Goal: Task Accomplishment & Management: Complete application form

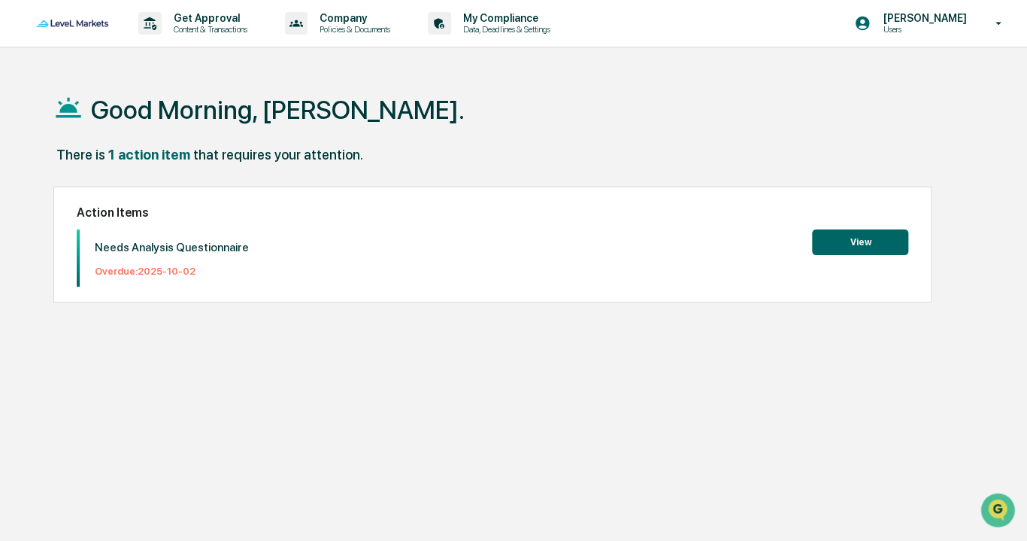
click at [872, 243] on button "View" at bounding box center [860, 242] width 96 height 26
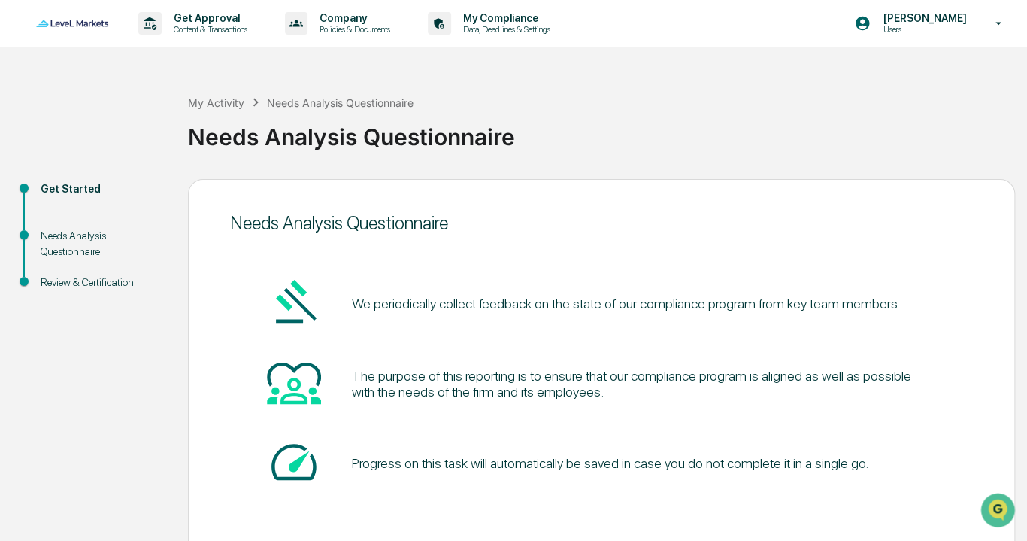
scroll to position [64, 0]
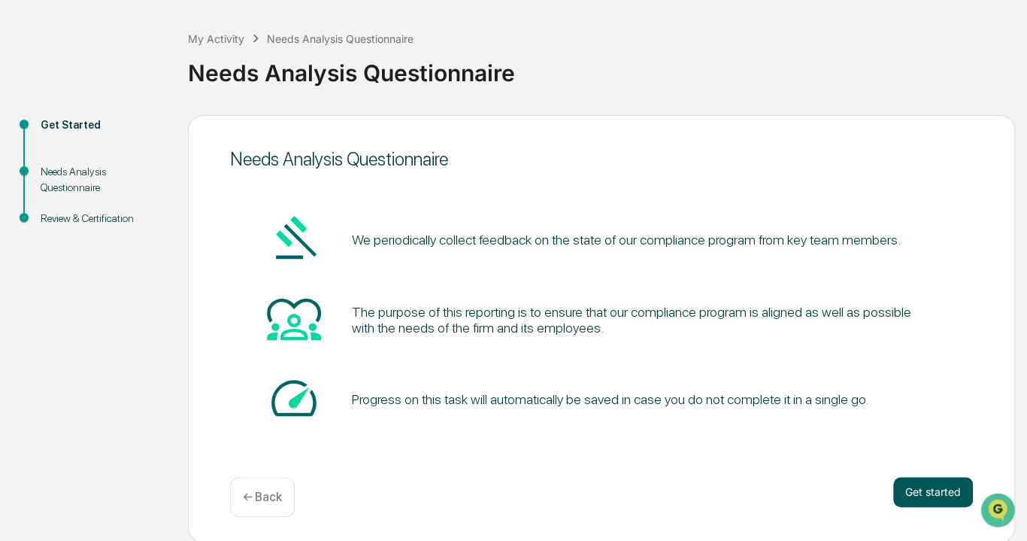
click at [931, 498] on button "Get started" at bounding box center [933, 492] width 80 height 30
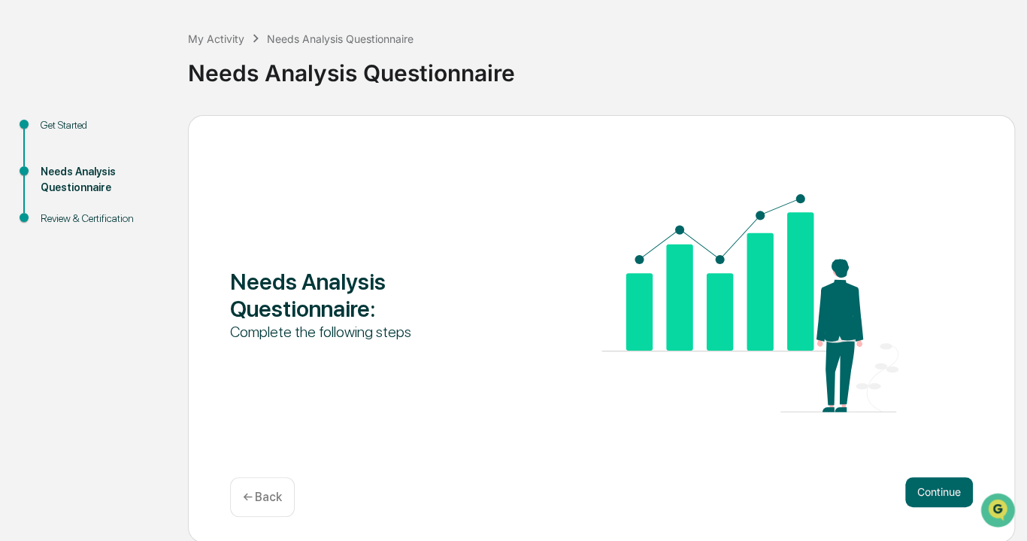
drag, startPoint x: 931, startPoint y: 498, endPoint x: 604, endPoint y: 408, distance: 339.3
click at [604, 408] on img at bounding box center [749, 303] width 297 height 218
click at [938, 489] on button "Continue" at bounding box center [939, 492] width 68 height 30
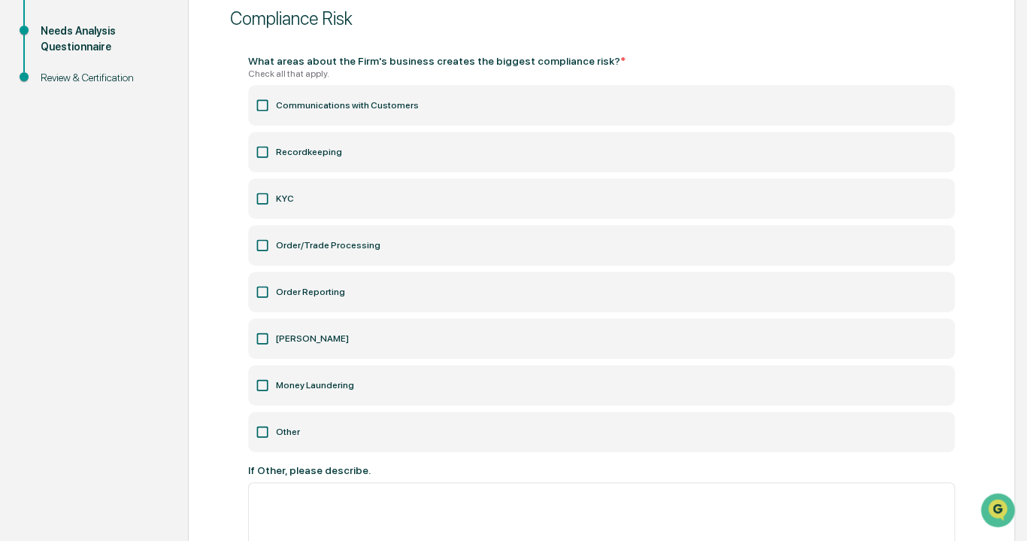
scroll to position [214, 0]
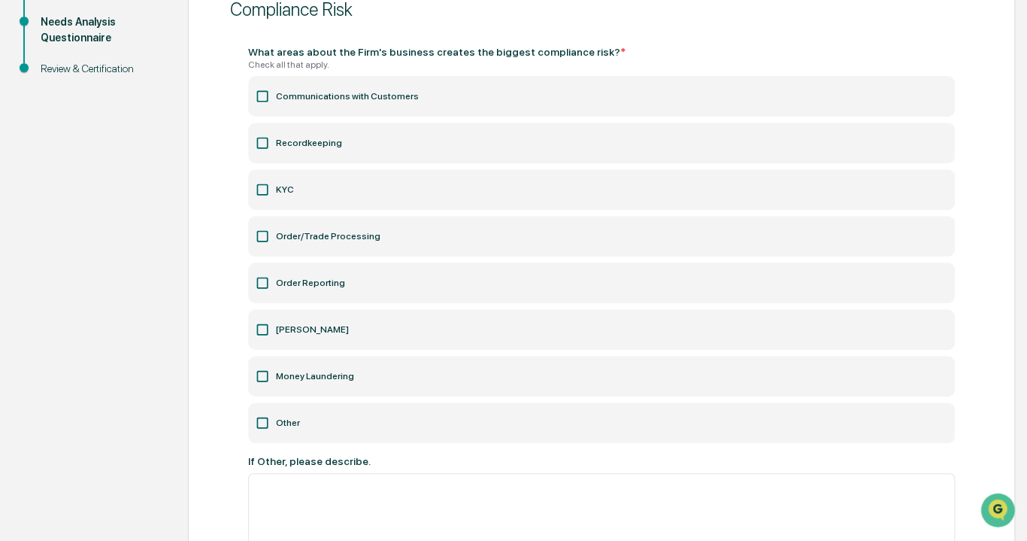
click at [437, 241] on label "Order/Trade Processing" at bounding box center [601, 236] width 707 height 41
click at [415, 273] on label "Order Reporting" at bounding box center [601, 282] width 707 height 41
click at [401, 189] on label "KYC" at bounding box center [601, 189] width 707 height 41
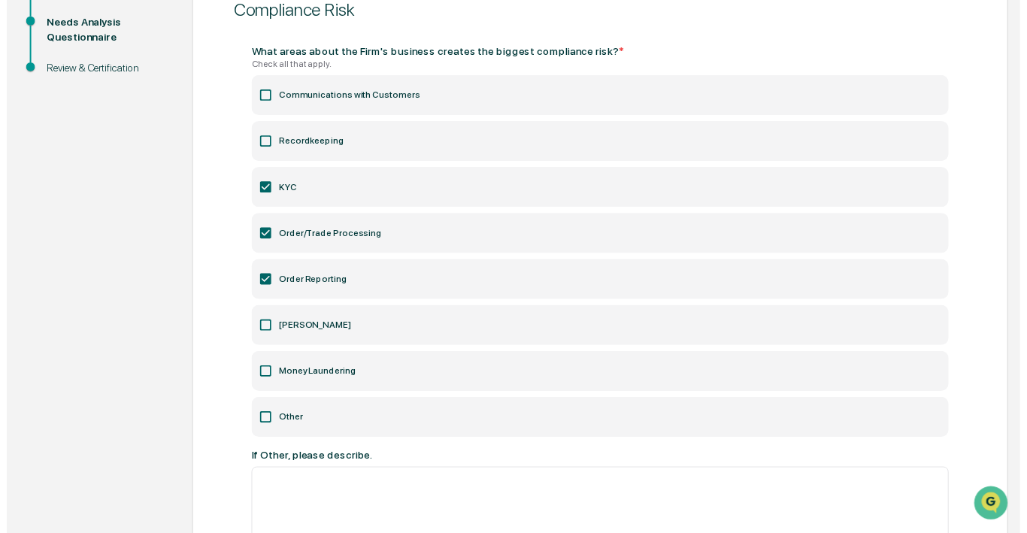
scroll to position [334, 0]
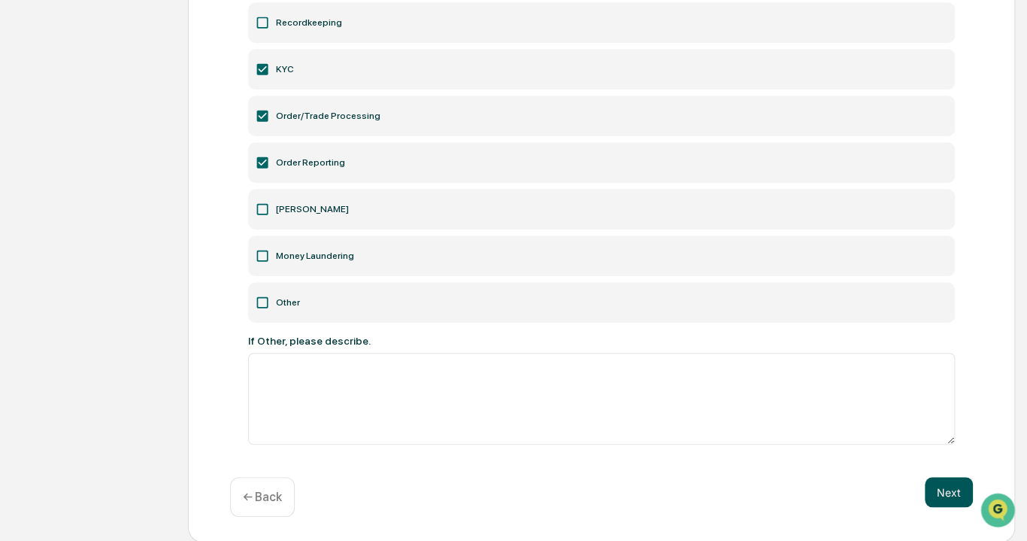
click at [942, 492] on button "Next" at bounding box center [949, 492] width 48 height 30
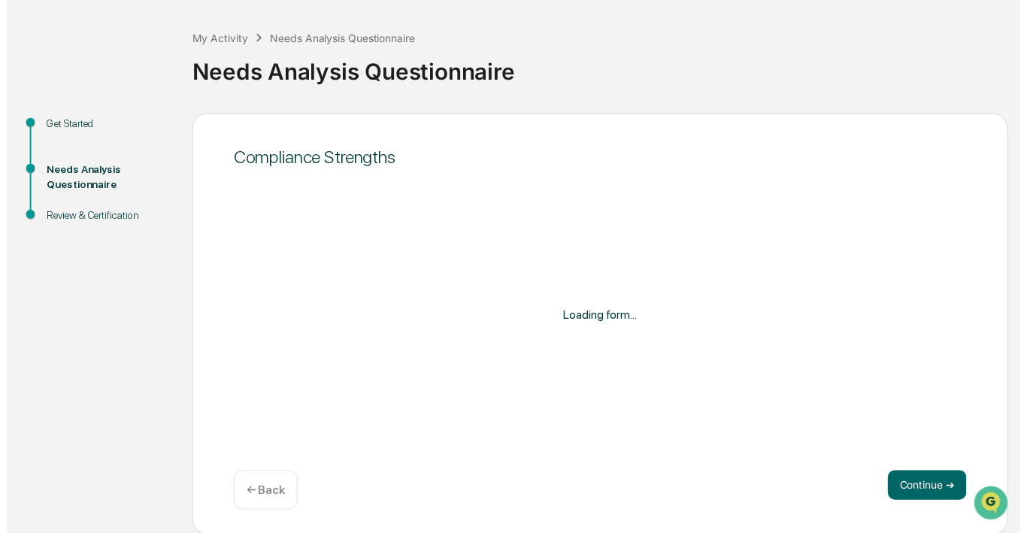
scroll to position [144, 0]
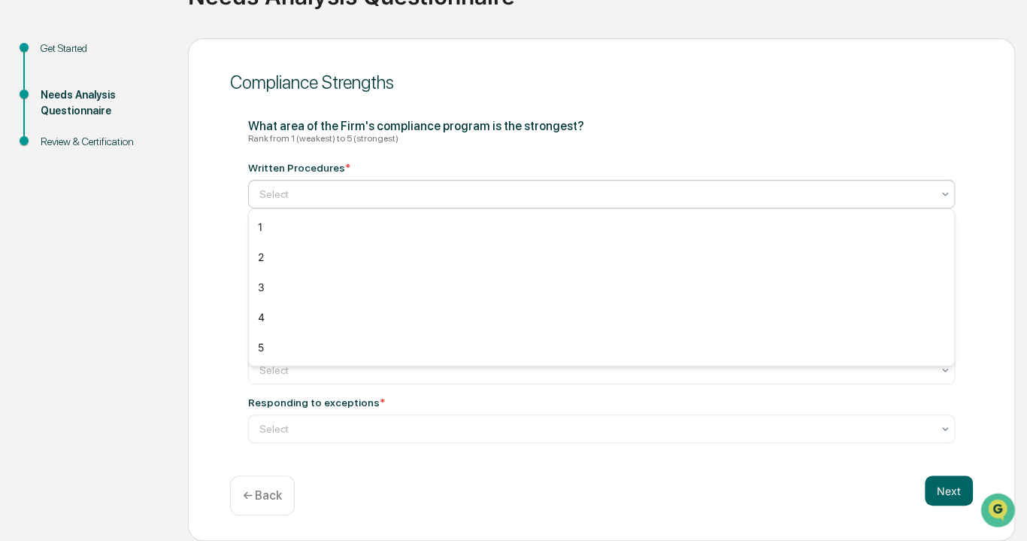
click at [514, 188] on div at bounding box center [595, 193] width 672 height 15
click at [629, 121] on div "What area of the Firm's compliance program is the strongest? Rank from 1 (weake…" at bounding box center [601, 134] width 707 height 31
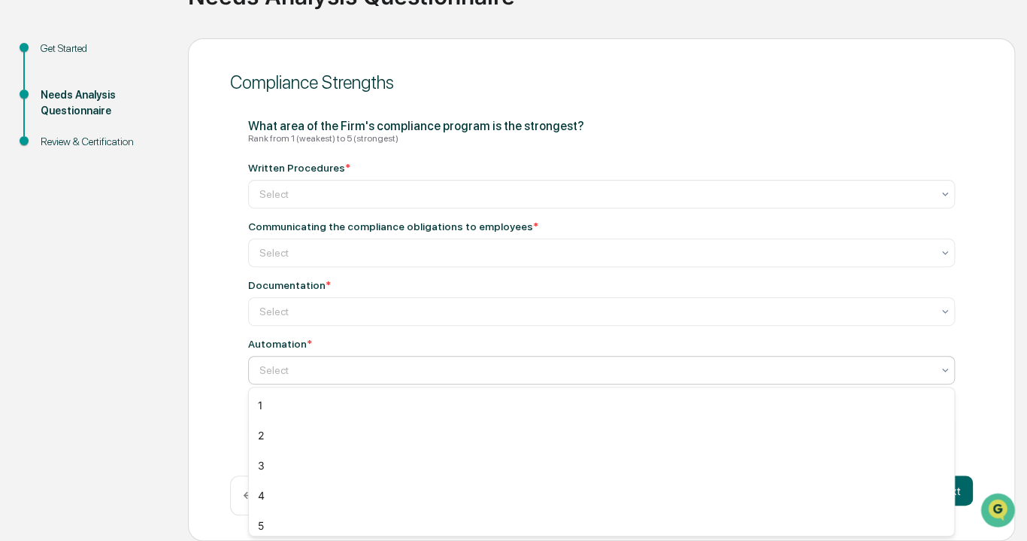
click at [485, 367] on div at bounding box center [595, 369] width 672 height 15
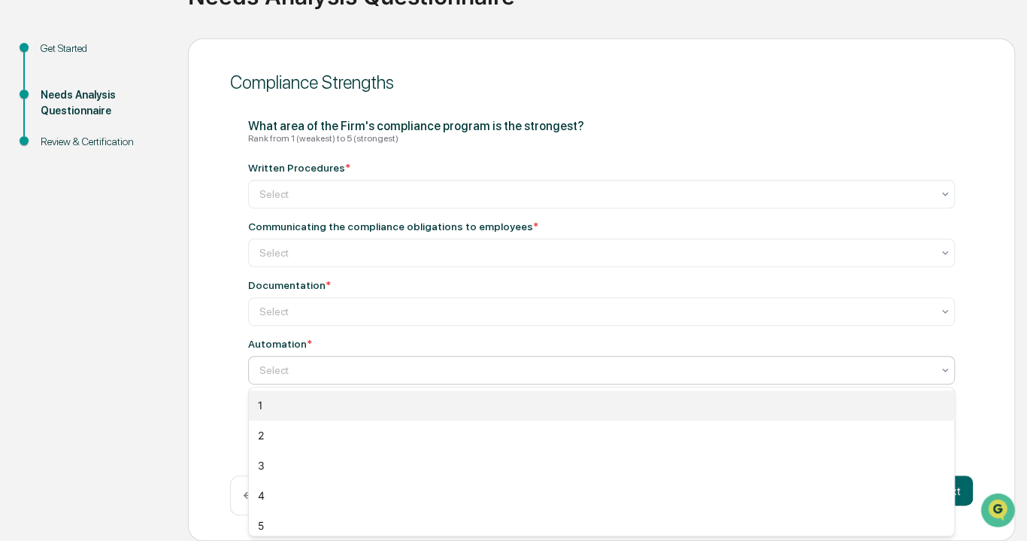
click at [463, 399] on div "1" at bounding box center [601, 405] width 705 height 30
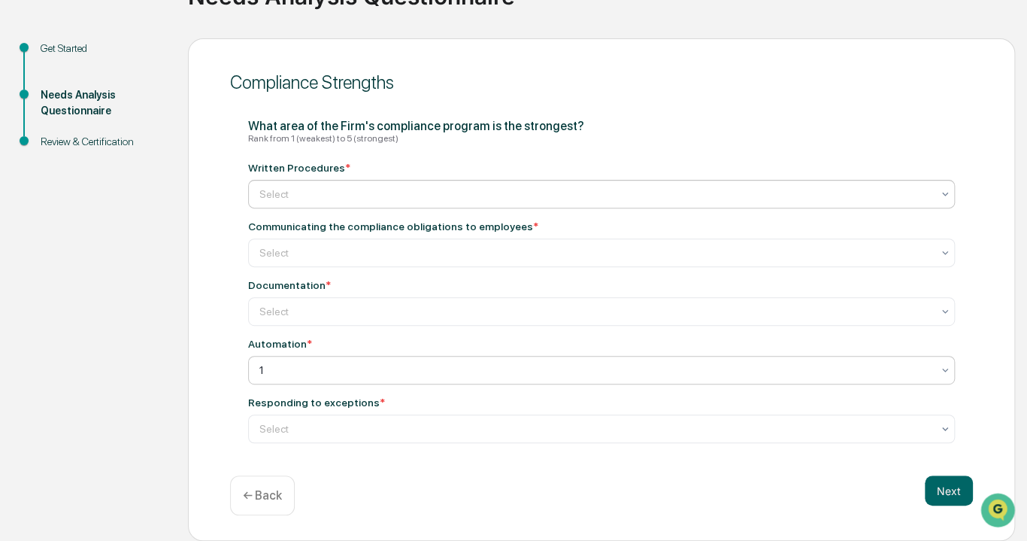
click at [334, 191] on div at bounding box center [595, 193] width 672 height 15
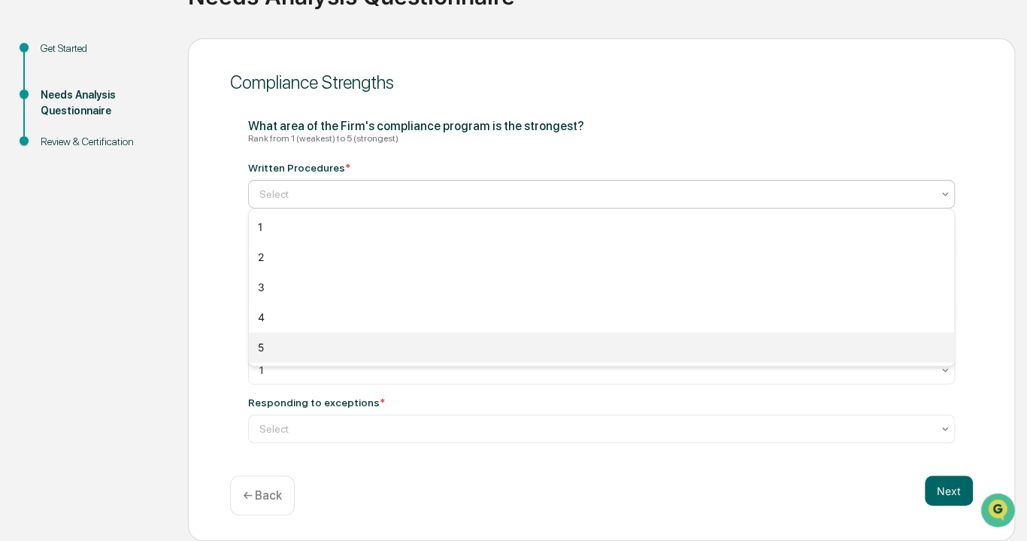
click at [319, 341] on div "5" at bounding box center [601, 347] width 705 height 30
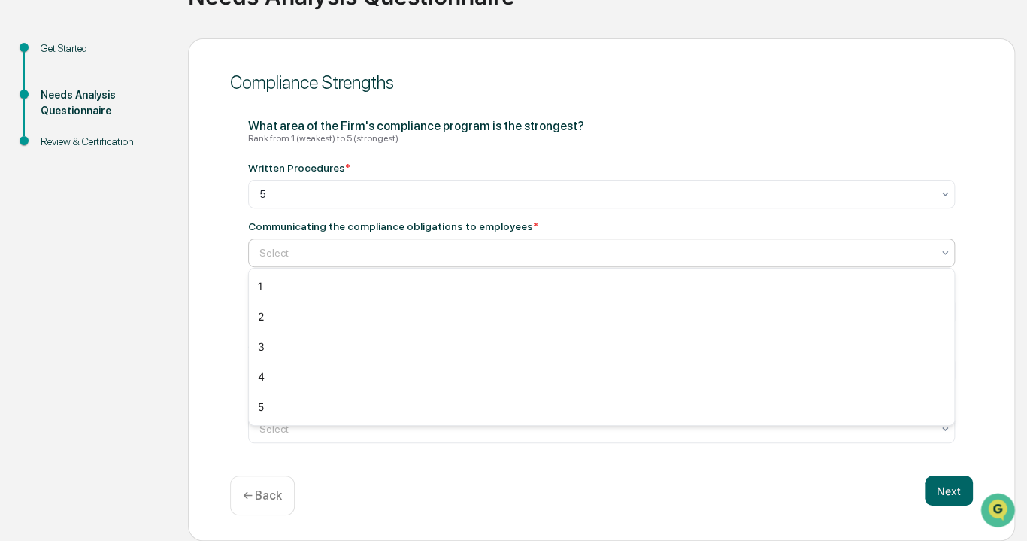
click at [359, 242] on div "Select" at bounding box center [595, 252] width 687 height 21
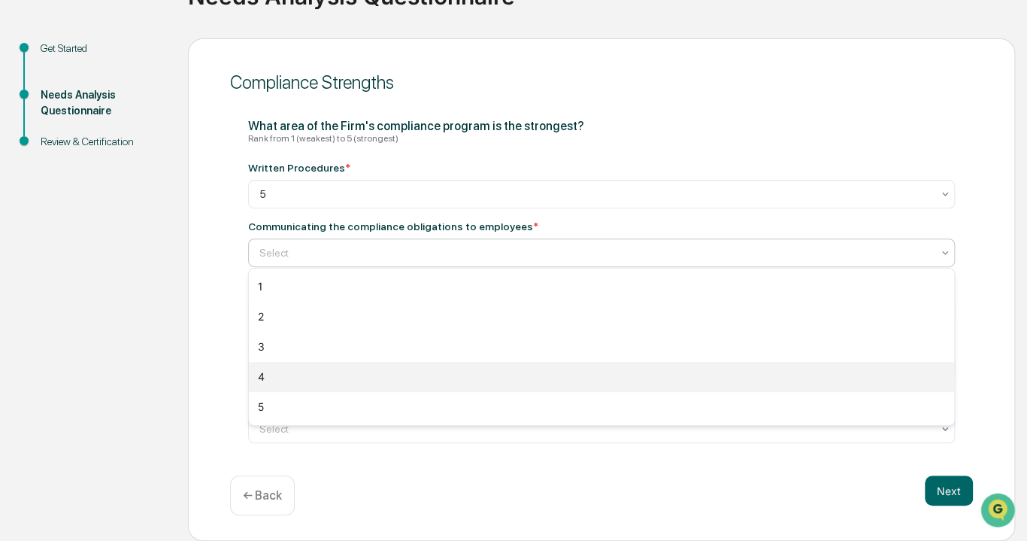
click at [336, 373] on div "4" at bounding box center [601, 377] width 705 height 30
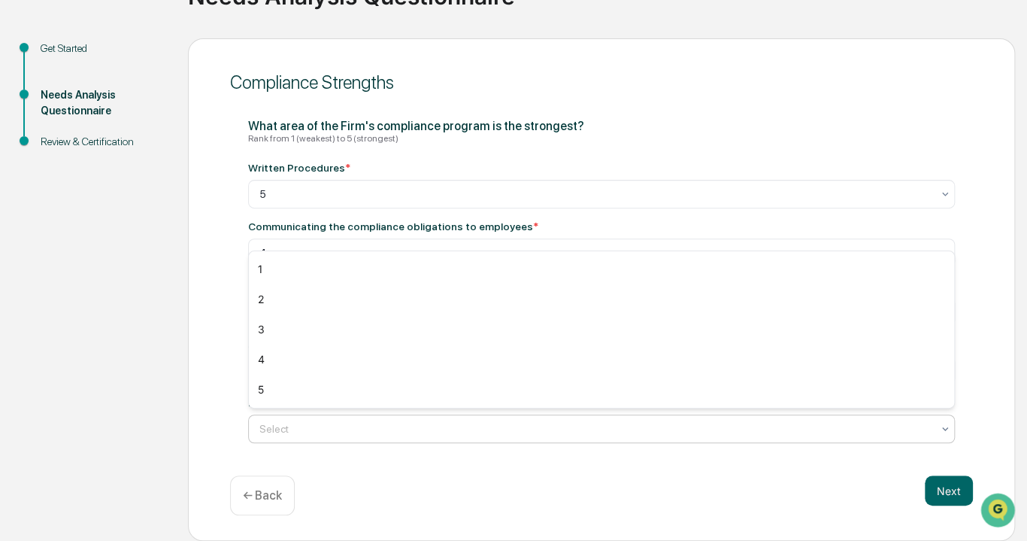
click at [349, 432] on div at bounding box center [595, 428] width 672 height 15
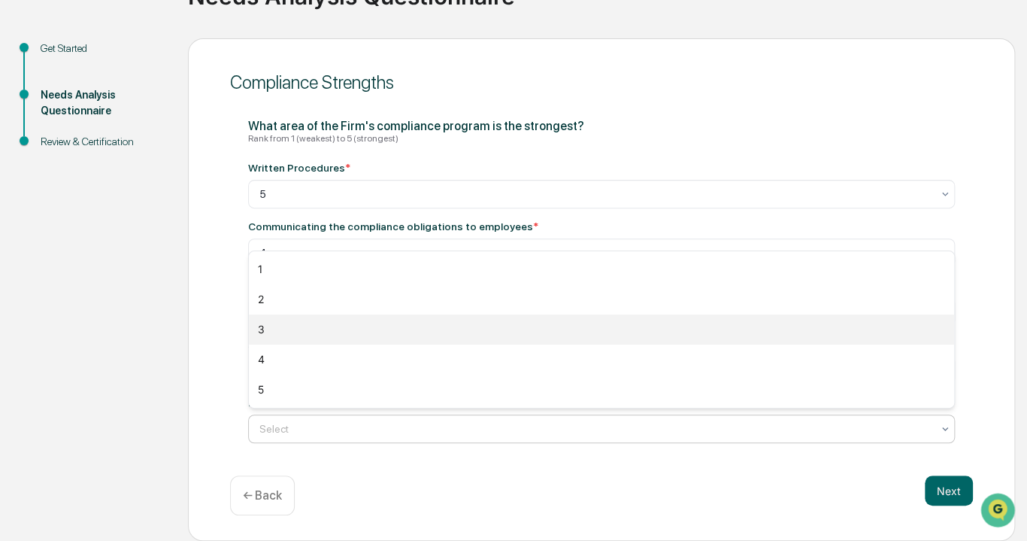
click at [346, 322] on div "3" at bounding box center [601, 329] width 705 height 30
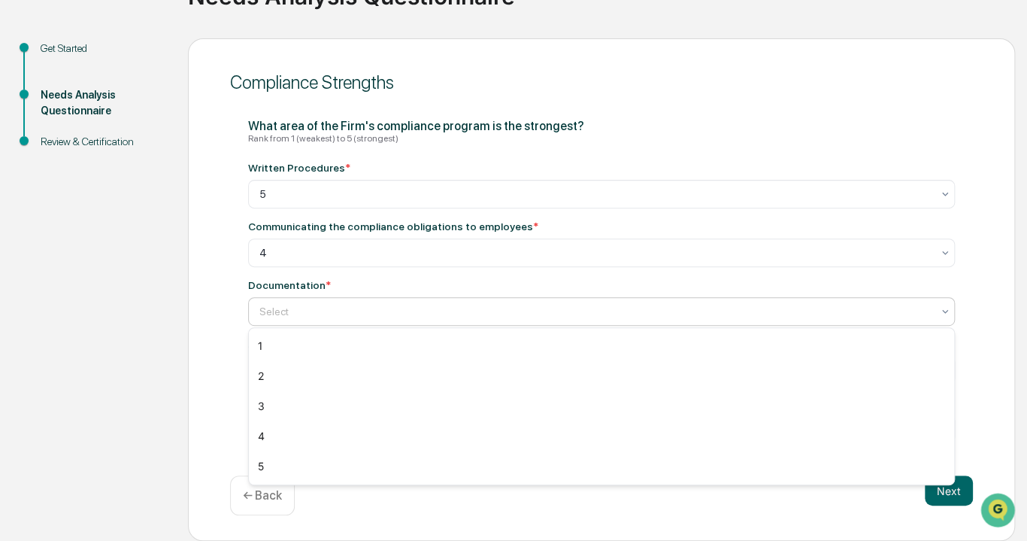
click at [337, 298] on div "Select" at bounding box center [601, 311] width 707 height 29
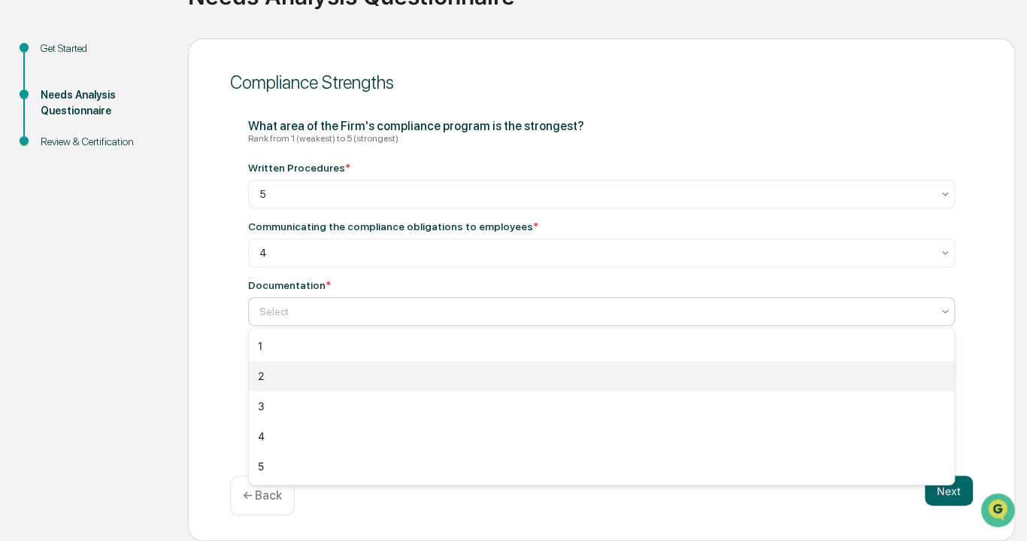
click at [331, 361] on div "2" at bounding box center [601, 376] width 705 height 30
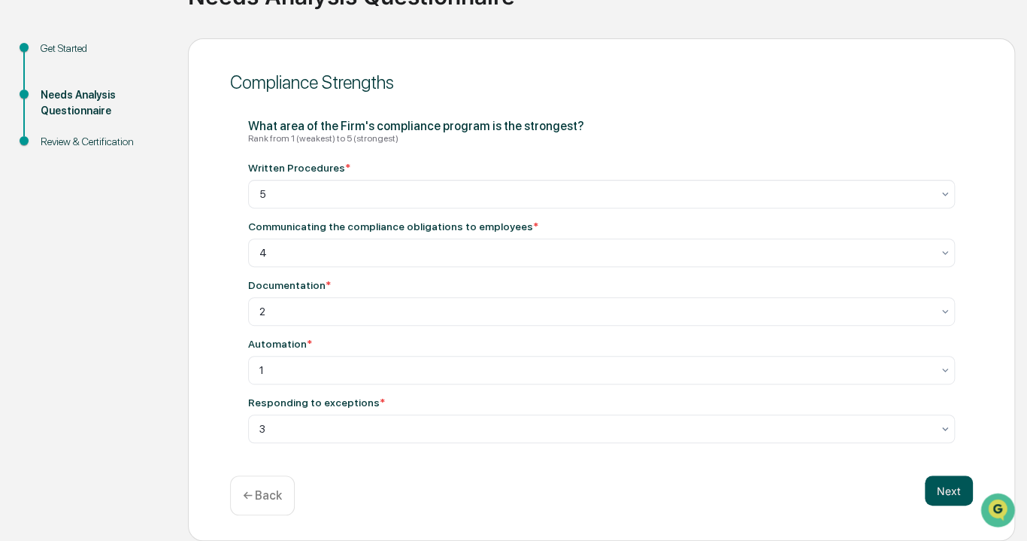
click at [937, 488] on button "Next" at bounding box center [949, 490] width 48 height 30
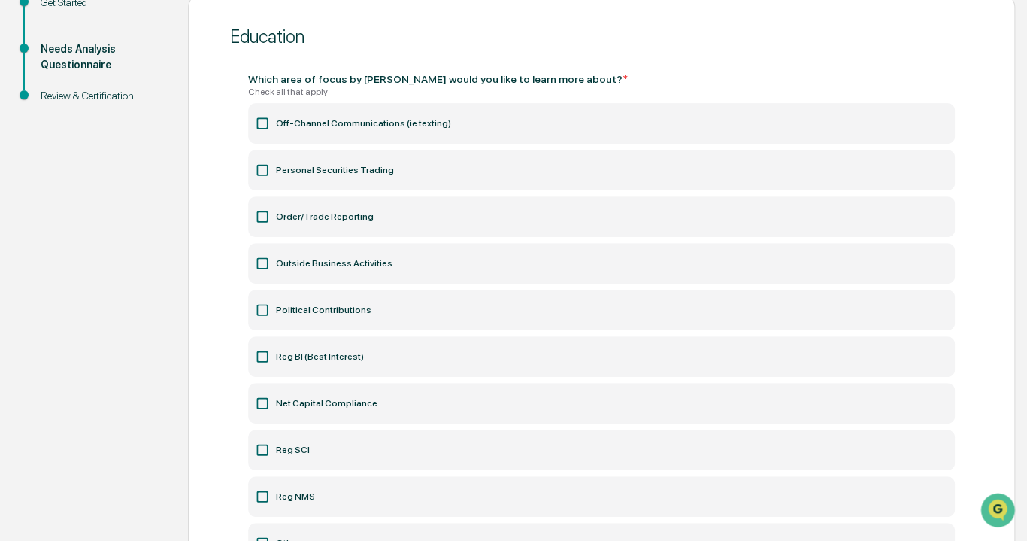
scroll to position [187, 0]
click at [286, 214] on label "Order/Trade Reporting" at bounding box center [601, 215] width 707 height 41
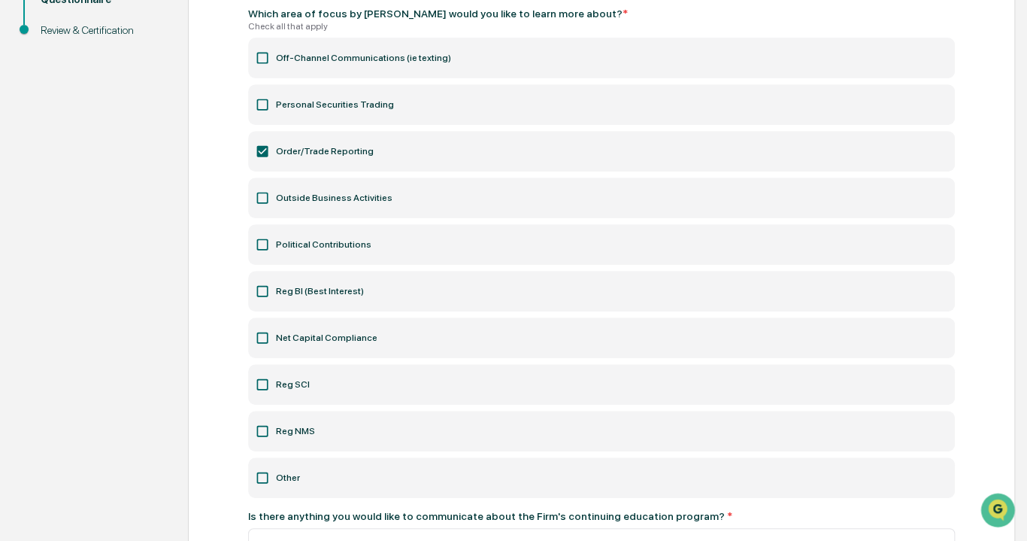
scroll to position [257, 0]
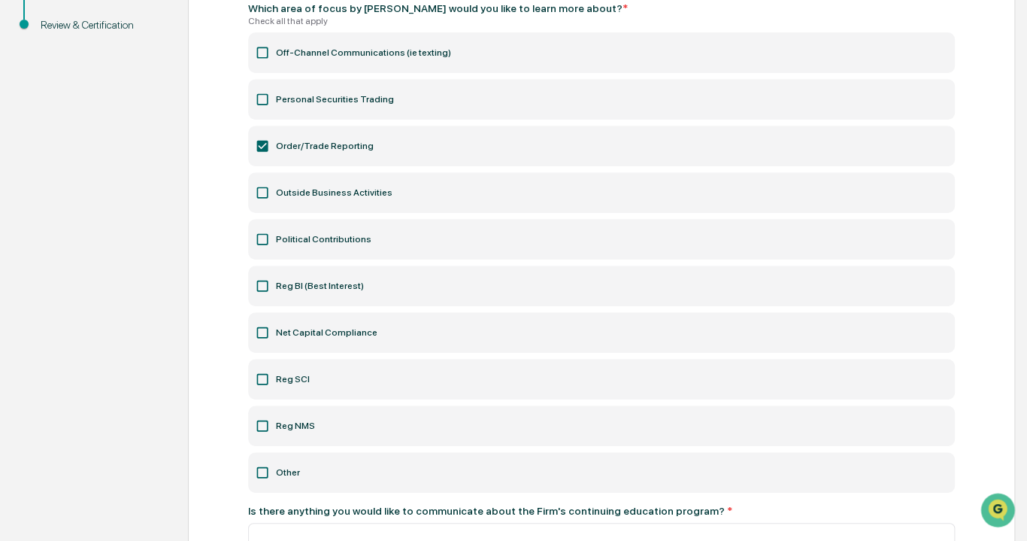
click at [284, 236] on label "Political Contributions" at bounding box center [601, 239] width 707 height 41
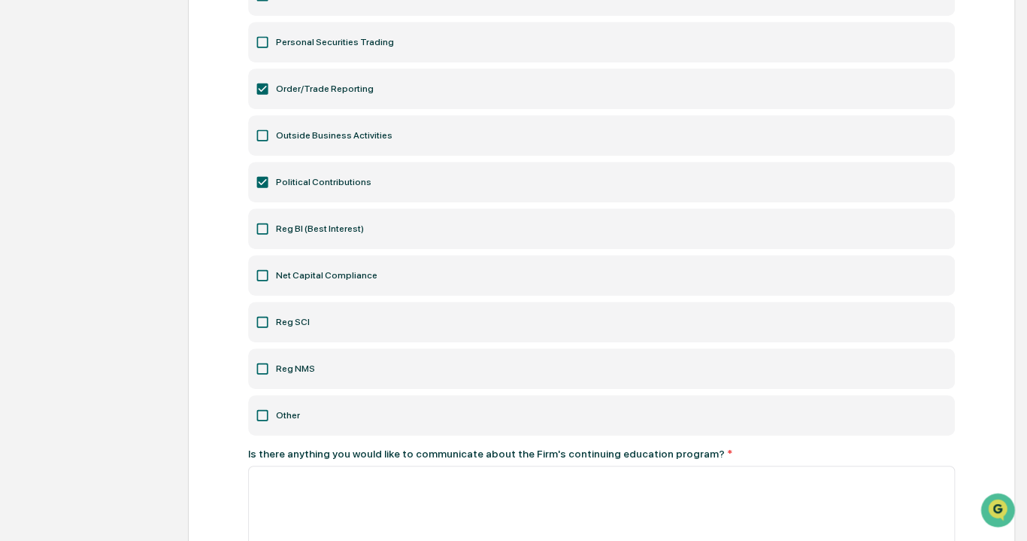
scroll to position [325, 0]
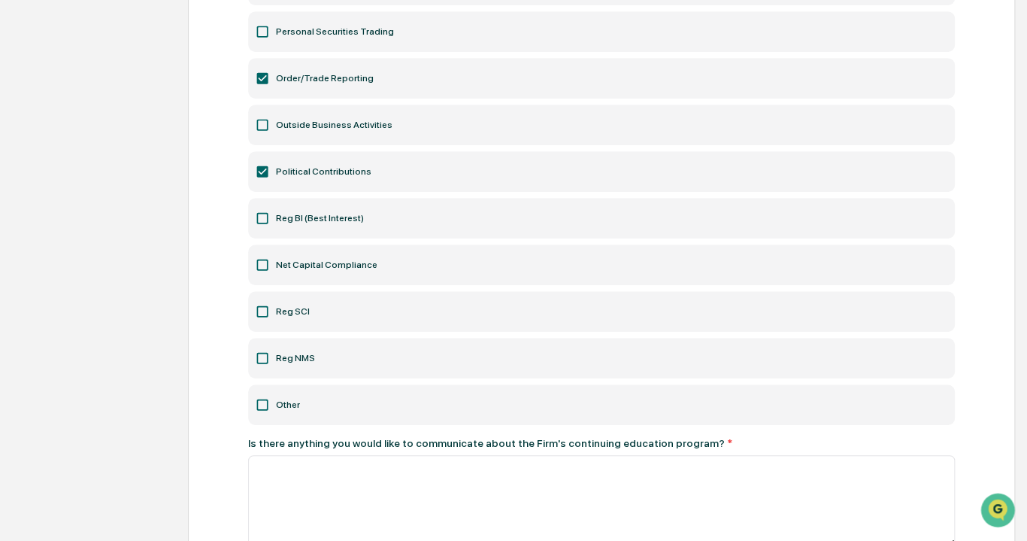
click at [284, 312] on label "Reg SCI" at bounding box center [601, 311] width 707 height 41
click at [283, 351] on label "Reg NMS" at bounding box center [601, 358] width 707 height 41
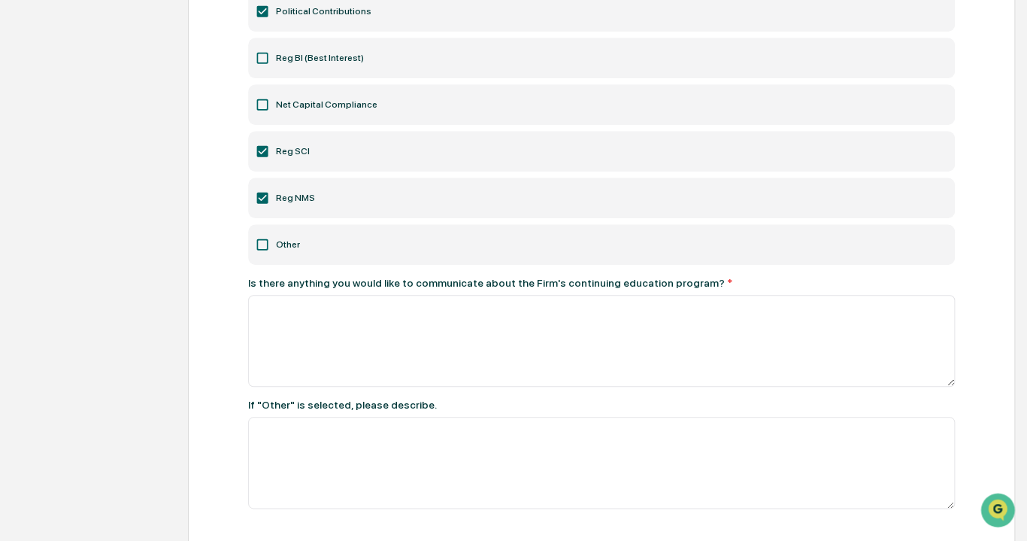
scroll to position [488, 0]
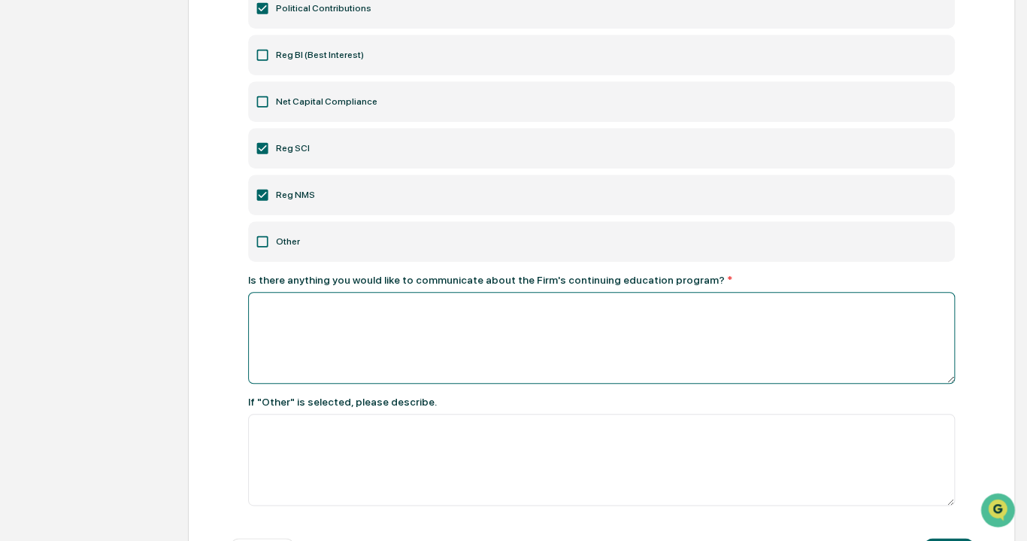
click at [452, 320] on textarea at bounding box center [601, 338] width 707 height 92
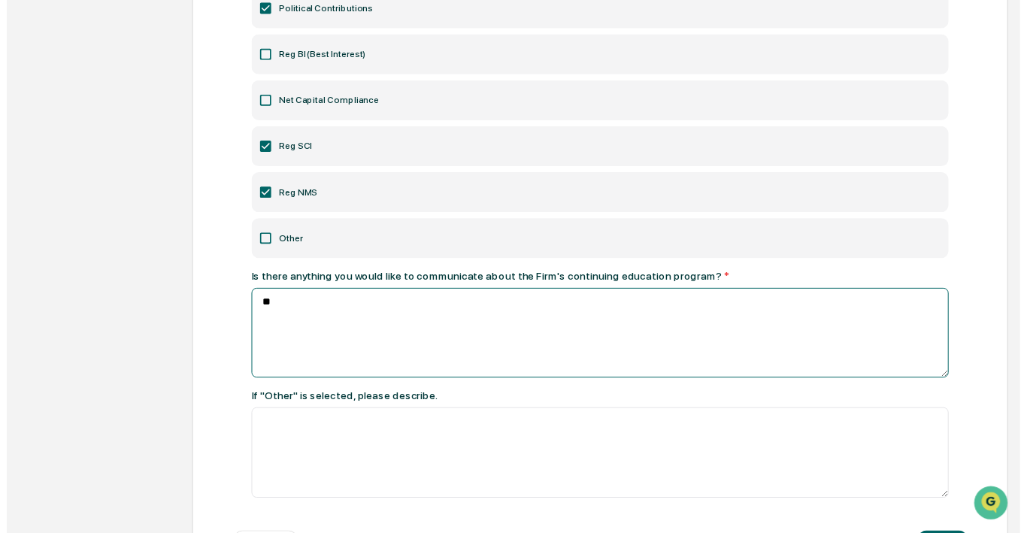
scroll to position [548, 0]
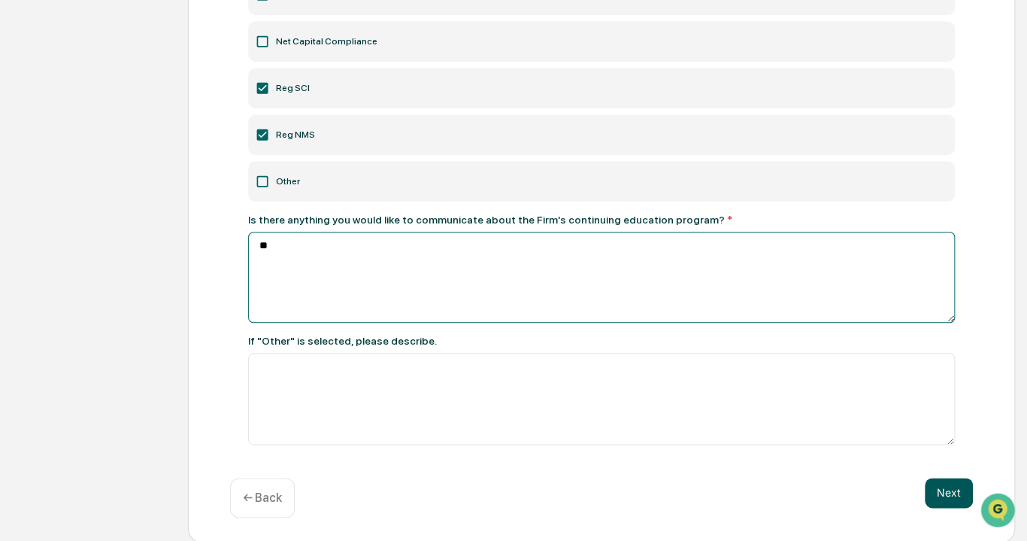
type textarea "**"
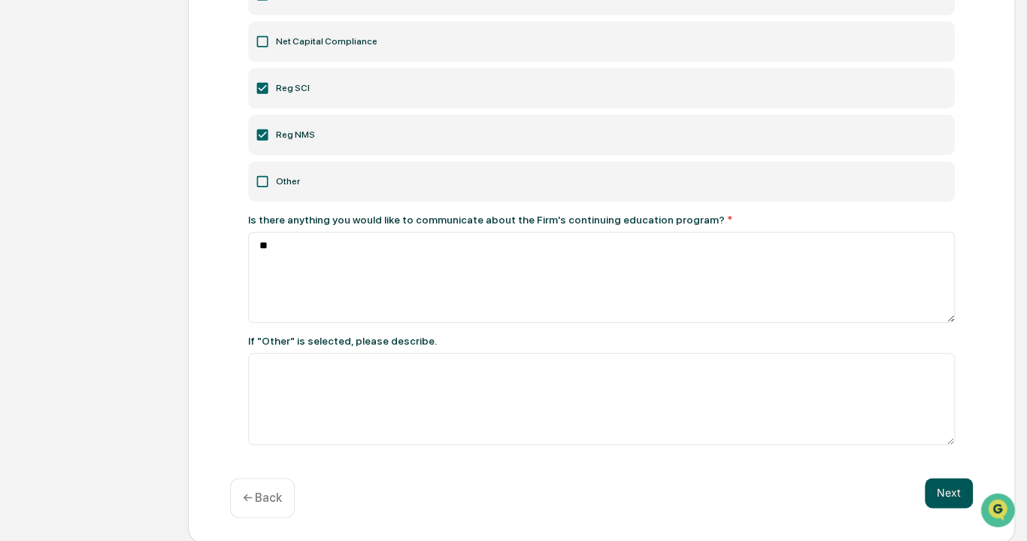
click at [935, 486] on button "Next" at bounding box center [949, 492] width 48 height 30
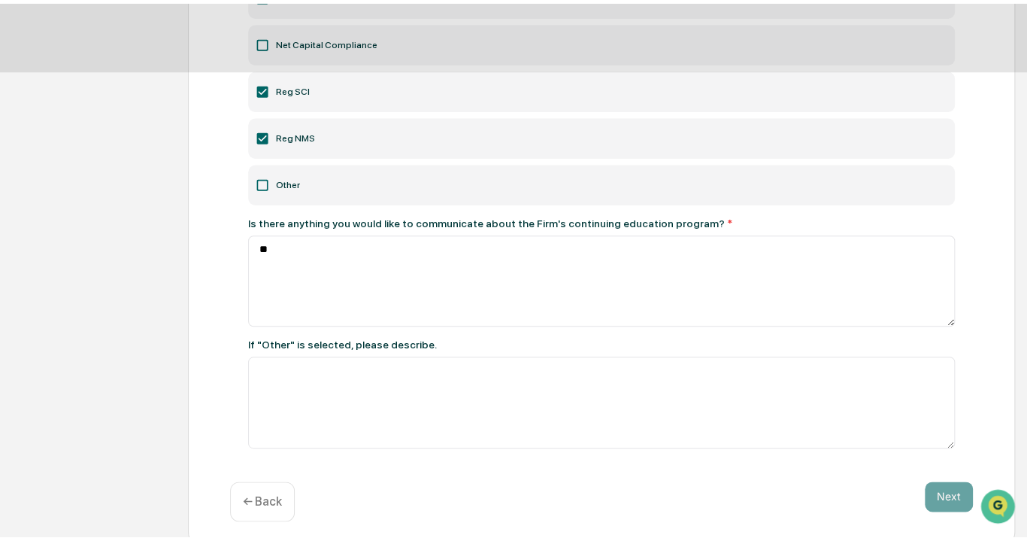
scroll to position [111, 0]
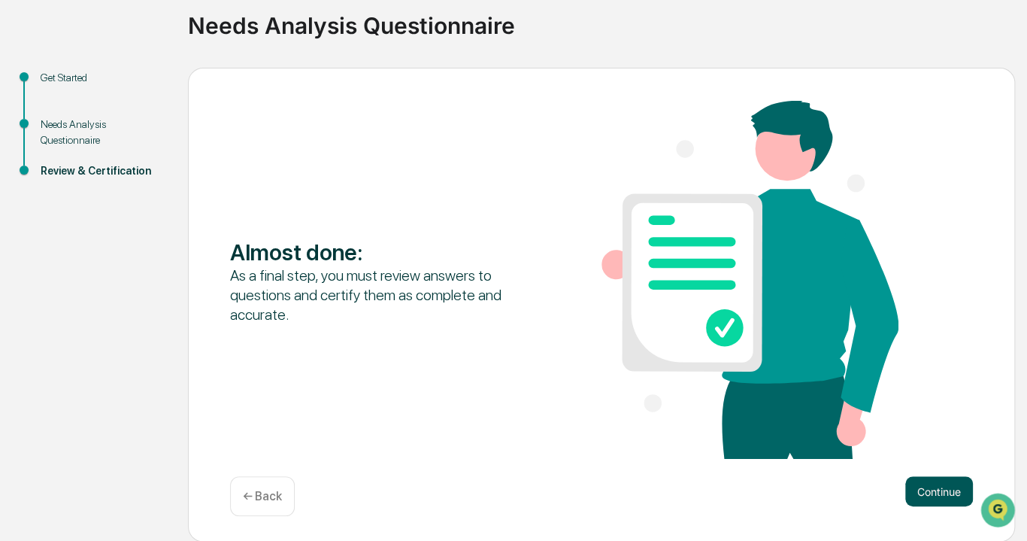
click at [924, 489] on button "Continue" at bounding box center [939, 491] width 68 height 30
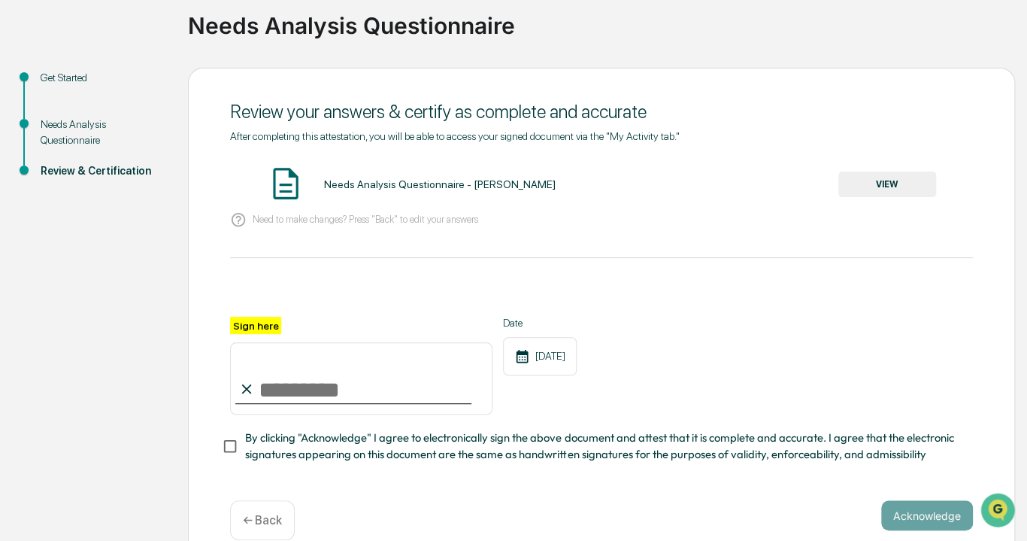
click at [352, 390] on input "Sign here" at bounding box center [361, 378] width 262 height 72
type input "**********"
click at [925, 523] on button "Acknowledge" at bounding box center [927, 515] width 92 height 30
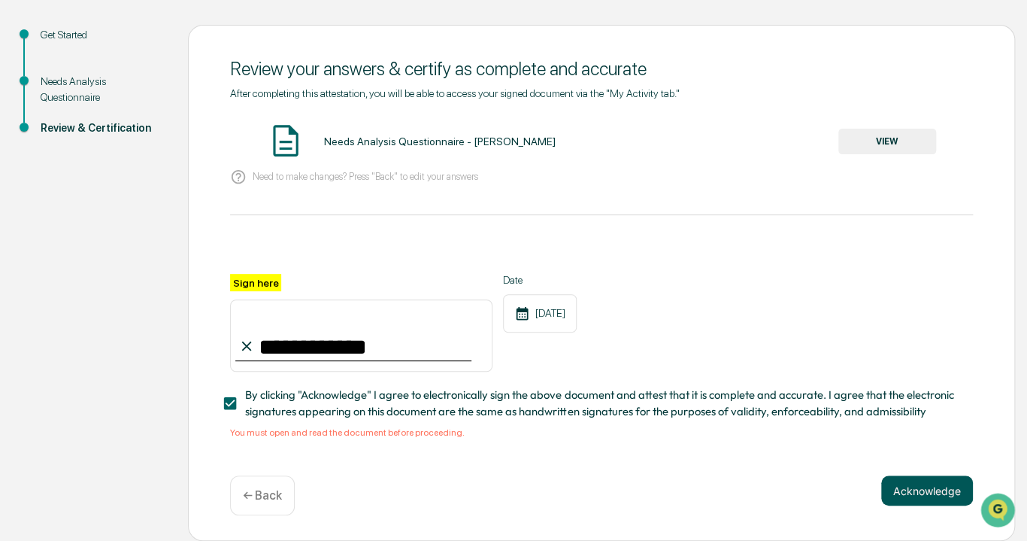
scroll to position [159, 0]
click at [902, 134] on button "VIEW" at bounding box center [887, 142] width 98 height 26
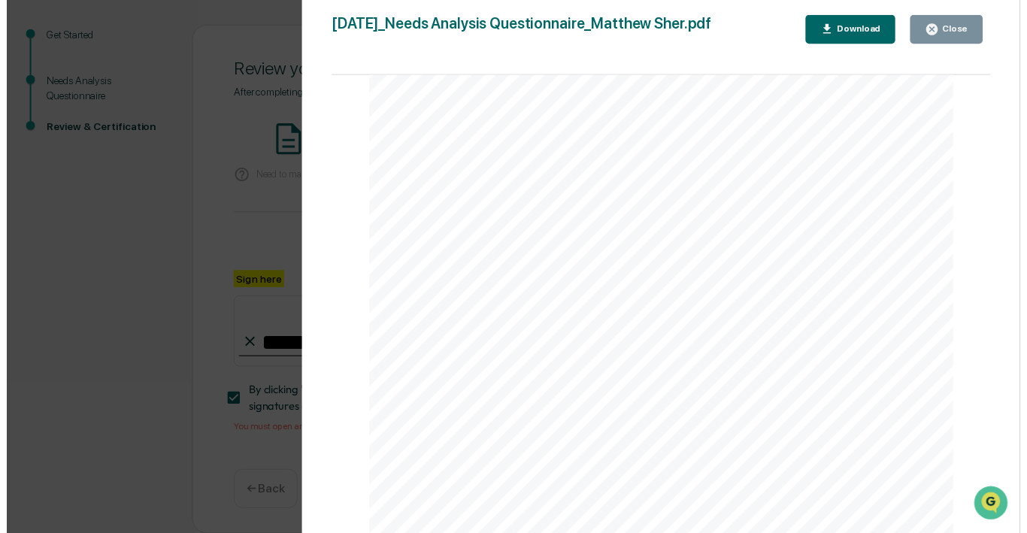
scroll to position [0, 0]
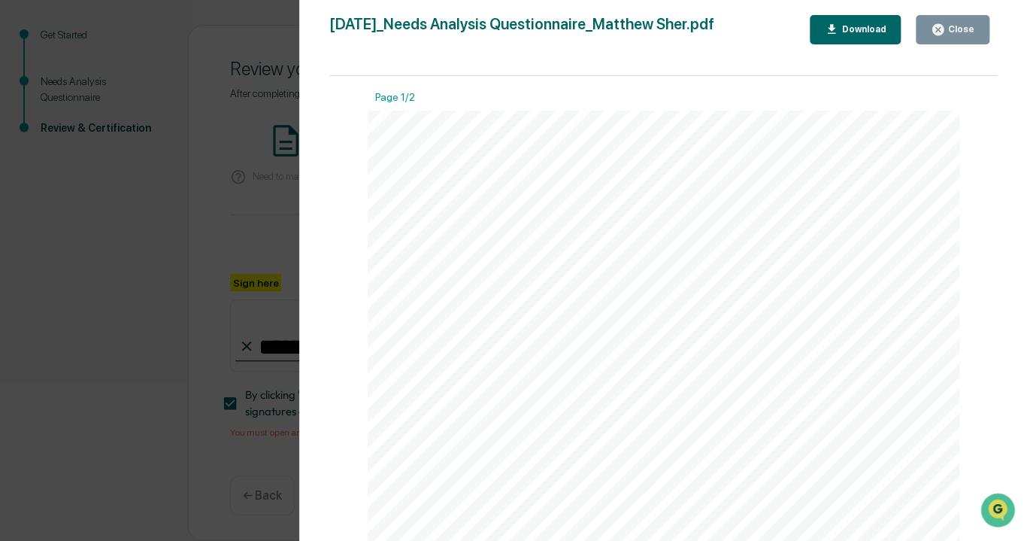
click at [950, 26] on div "Close" at bounding box center [959, 29] width 29 height 11
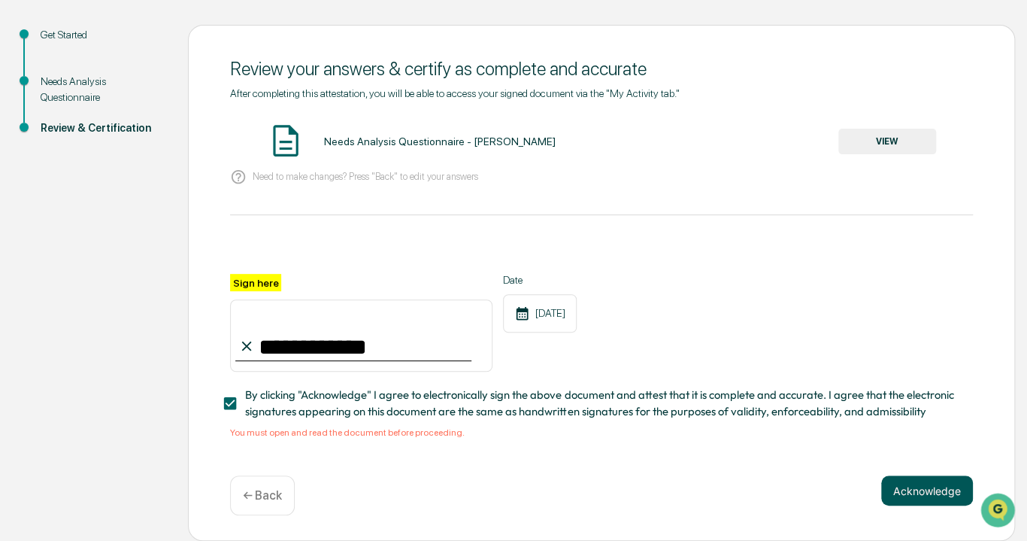
click at [919, 489] on button "Acknowledge" at bounding box center [927, 490] width 92 height 30
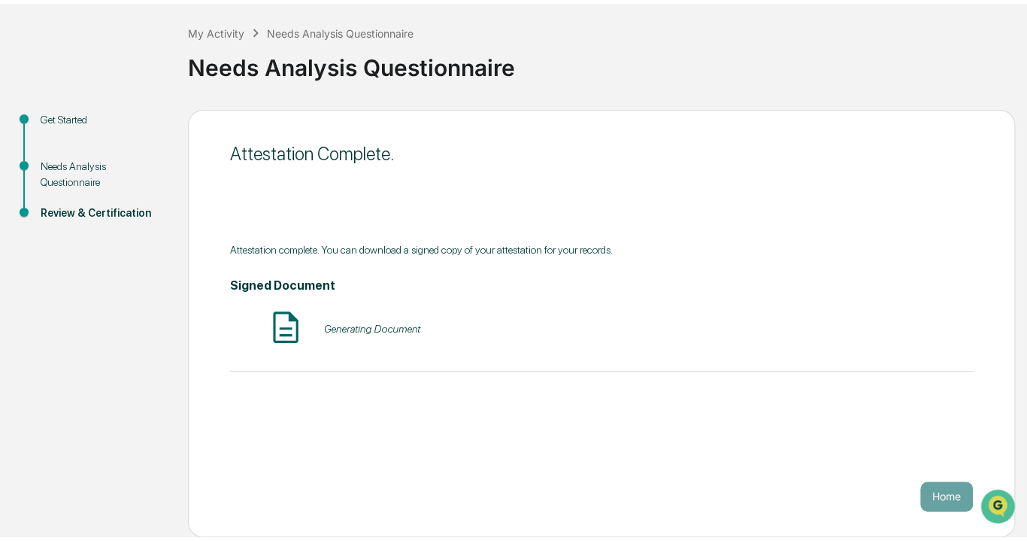
scroll to position [64, 0]
